Goal: Transaction & Acquisition: Subscribe to service/newsletter

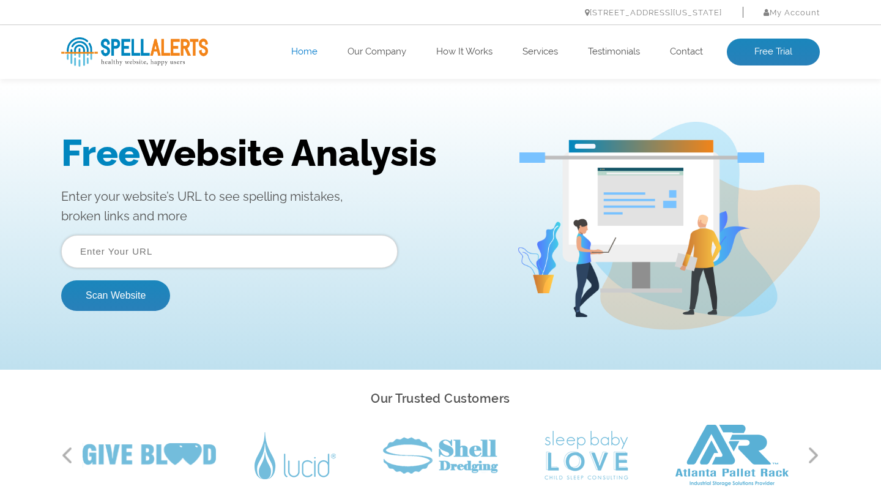
click at [280, 256] on input "text" at bounding box center [229, 251] width 336 height 33
paste input "[URL][DOMAIN_NAME]"
type input "[URL][DOMAIN_NAME]"
click at [148, 292] on button "Scan Website" at bounding box center [115, 295] width 109 height 31
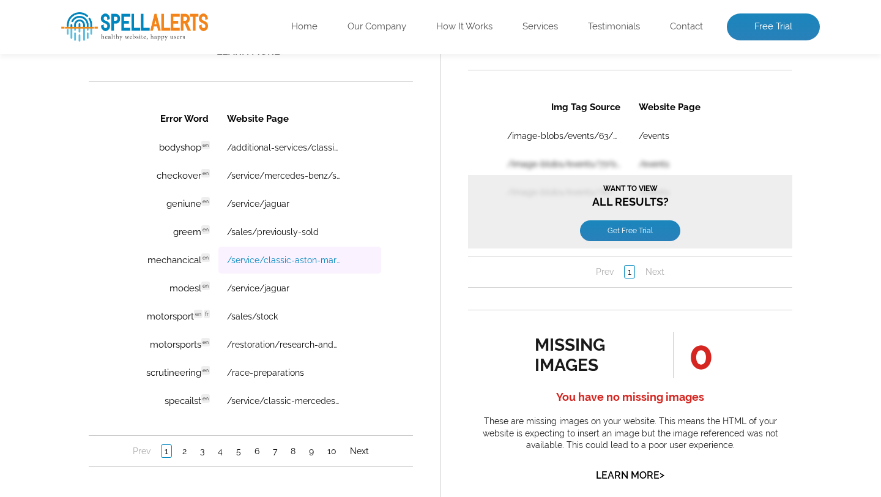
scroll to position [861, 0]
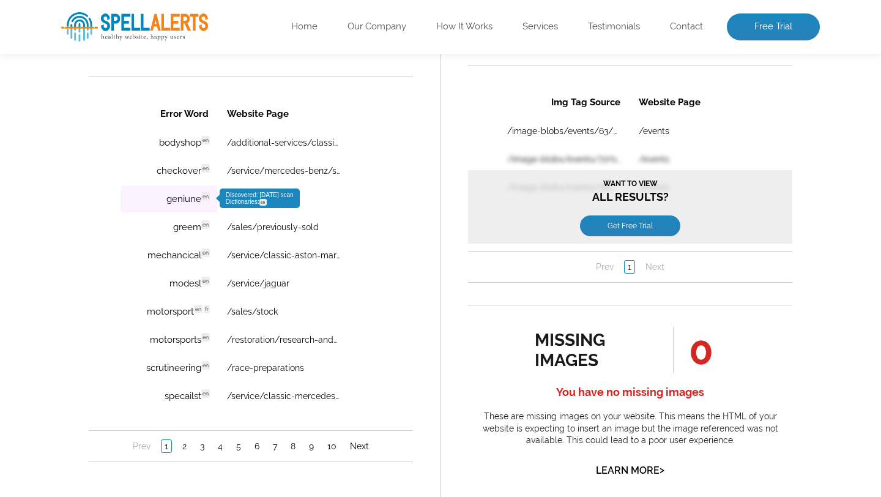
click at [205, 198] on span "en" at bounding box center [205, 196] width 9 height 9
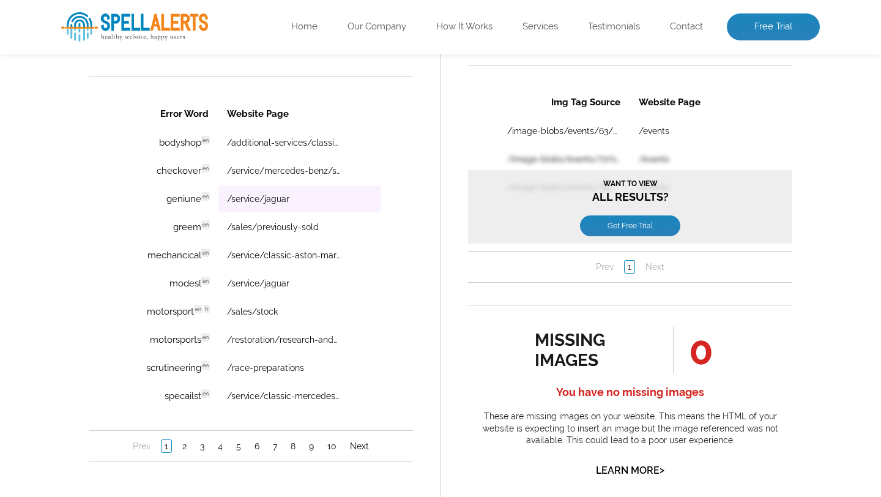
click at [305, 199] on td "/service/jaguar" at bounding box center [299, 198] width 163 height 27
click at [276, 200] on link "/service/jaguar" at bounding box center [258, 199] width 62 height 10
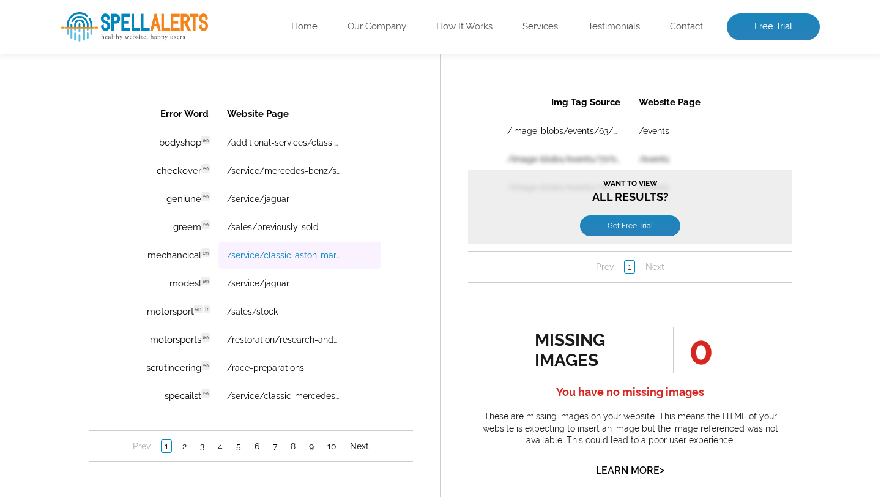
click at [324, 257] on link "/service/classic-aston-martin" at bounding box center [283, 255] width 113 height 10
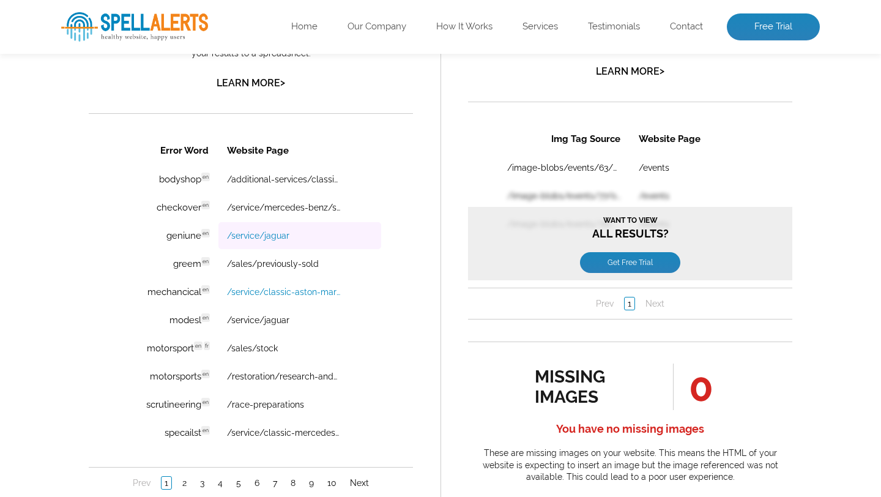
scroll to position [834, 0]
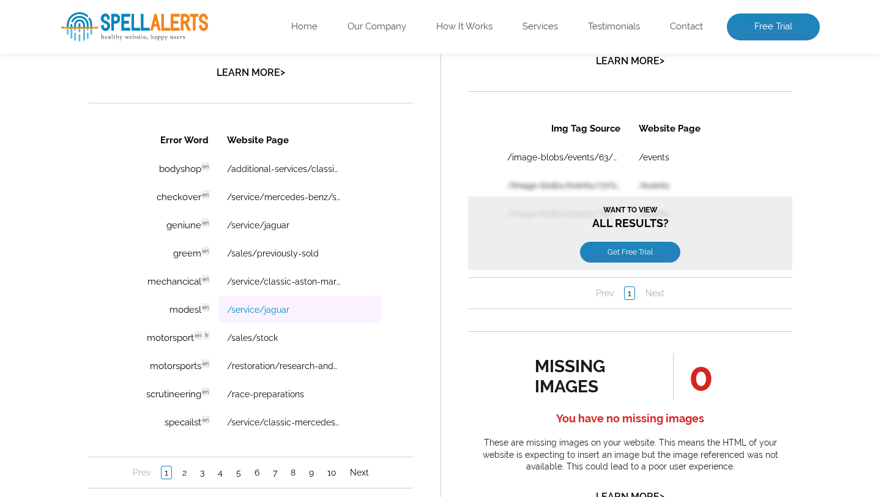
click at [254, 313] on link "/service/jaguar" at bounding box center [258, 310] width 62 height 10
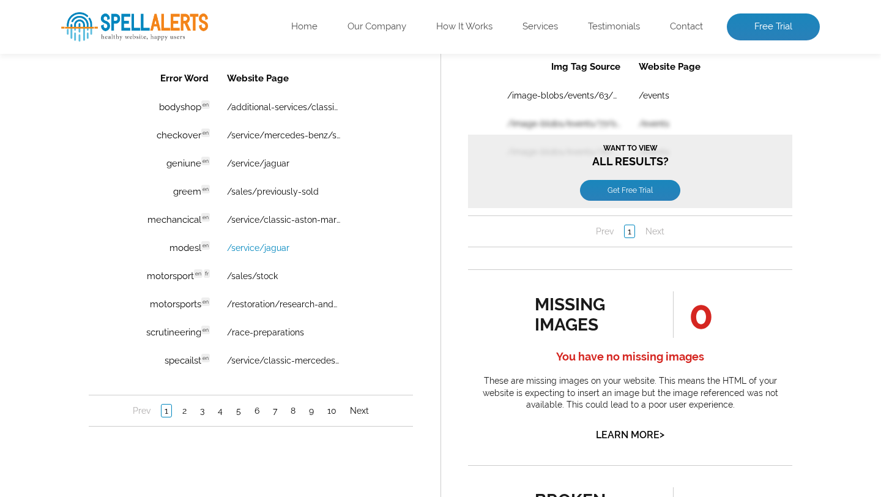
scroll to position [900, 0]
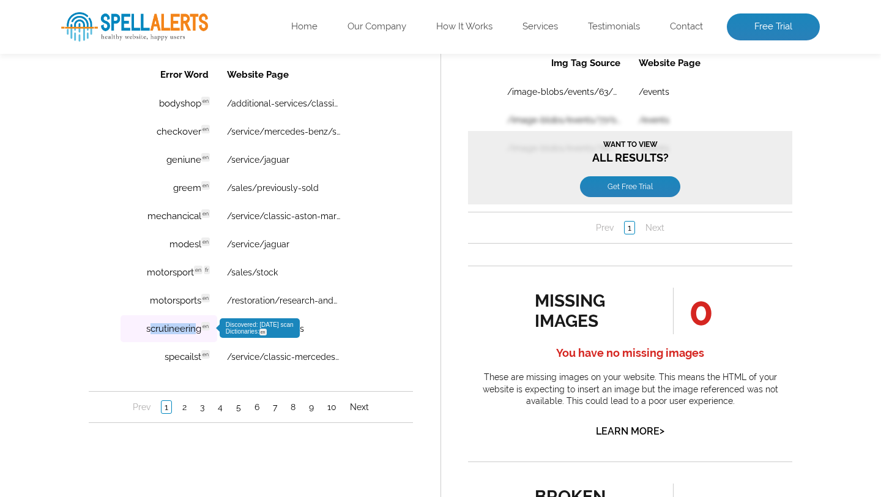
drag, startPoint x: 149, startPoint y: 333, endPoint x: 198, endPoint y: 335, distance: 49.6
click at [198, 335] on td "scrutineering en Discovered: [DATE] scan Dictionaries: en" at bounding box center [168, 328] width 97 height 27
drag, startPoint x: 201, startPoint y: 333, endPoint x: 144, endPoint y: 332, distance: 56.9
click at [144, 332] on td "scrutineering en Discovered: [DATE] scan Dictionaries: en" at bounding box center [168, 328] width 97 height 27
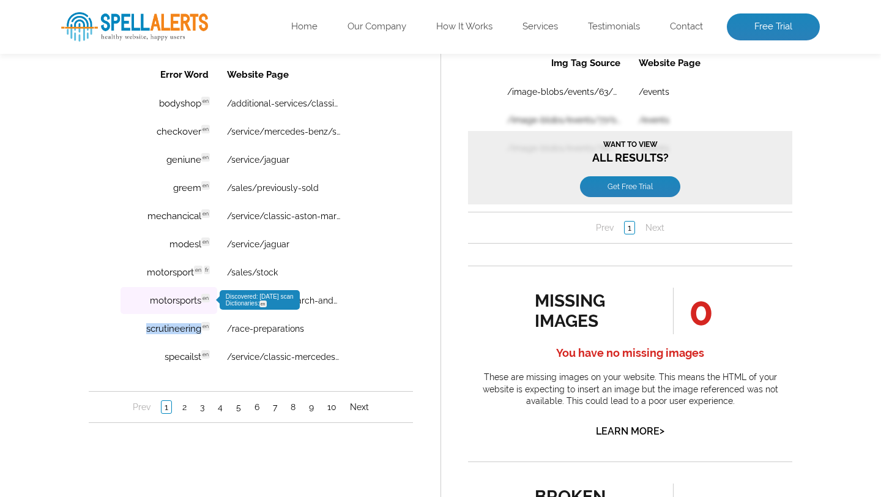
copy td "scrutineering"
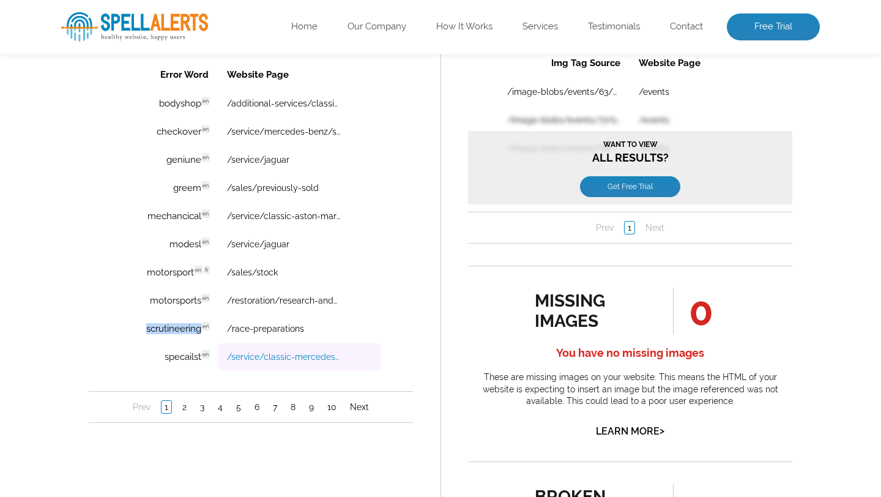
click at [294, 361] on link "/service/classic-mercedes-benz" at bounding box center [283, 357] width 113 height 10
click at [183, 413] on link "2" at bounding box center [184, 407] width 10 height 12
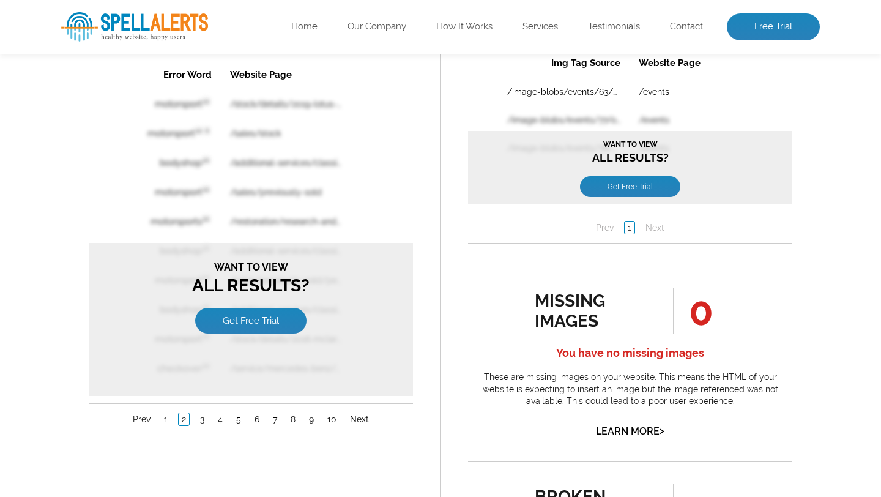
scroll to position [0, 0]
click at [228, 316] on link "Get Free Trial" at bounding box center [250, 321] width 111 height 26
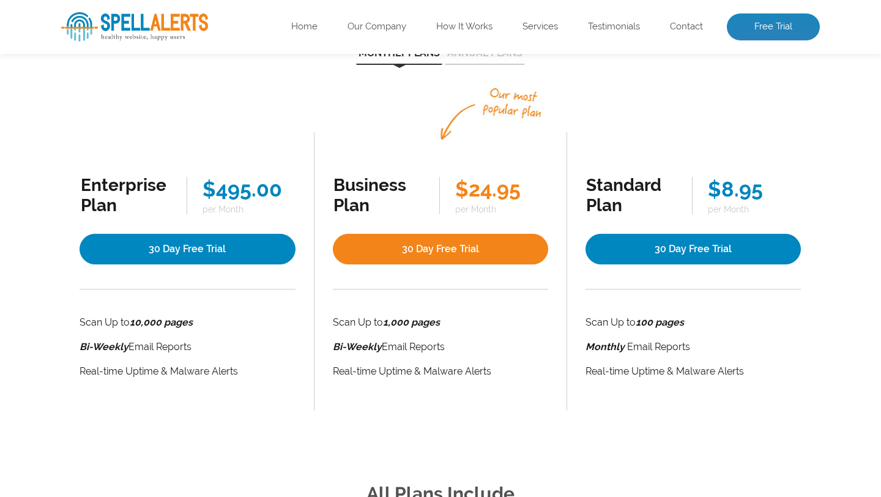
scroll to position [175, 0]
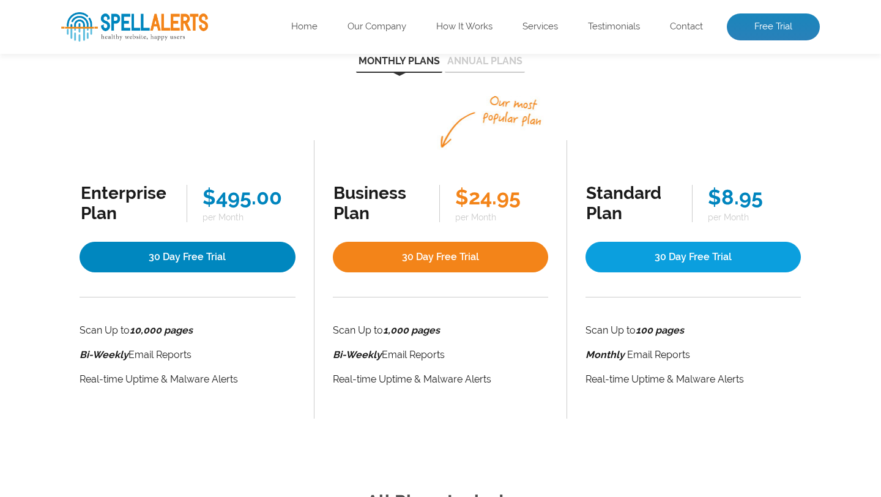
click at [742, 253] on link "30 Day Free Trial" at bounding box center [692, 257] width 215 height 31
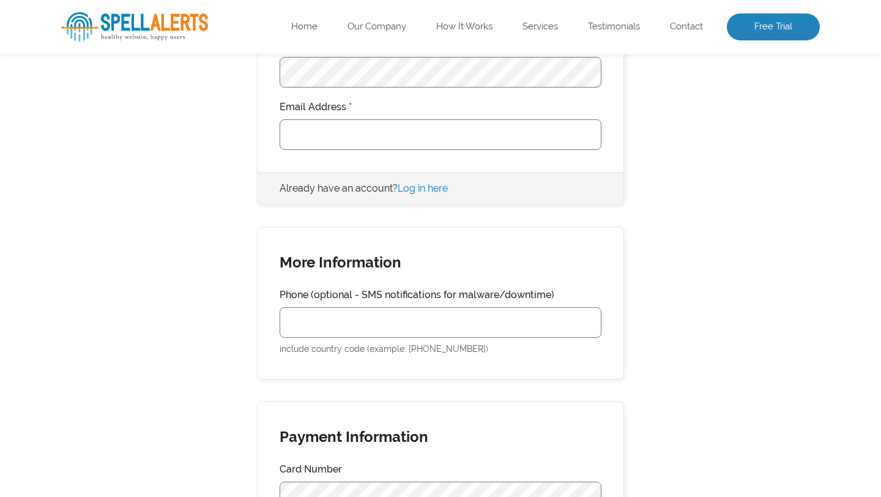
scroll to position [524, 0]
